Goal: Navigation & Orientation: Understand site structure

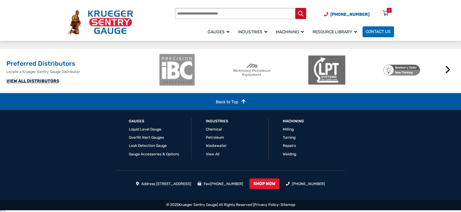
scroll to position [663, 0]
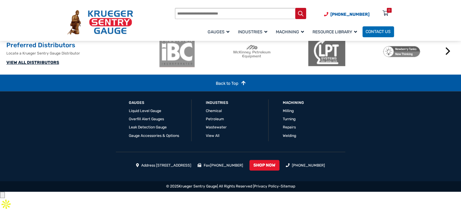
click at [5, 192] on input "button" at bounding box center [2, 195] width 5 height 6
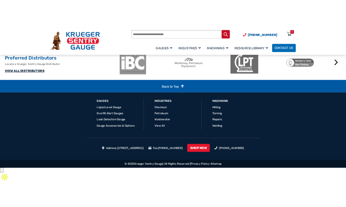
scroll to position [685, 0]
